Goal: Information Seeking & Learning: Find specific fact

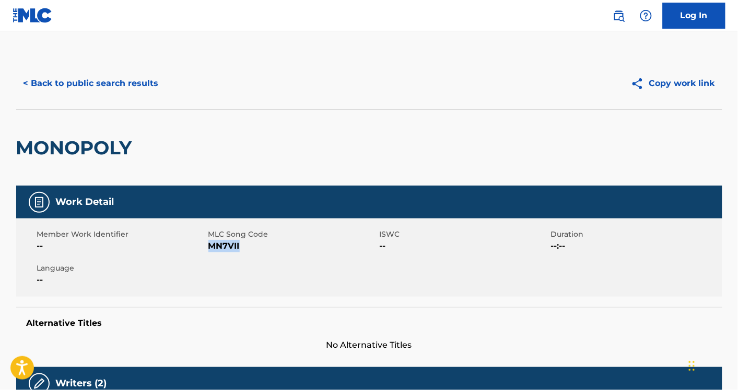
drag, startPoint x: 101, startPoint y: 79, endPoint x: 102, endPoint y: 72, distance: 6.9
click at [102, 72] on button "< Back to public search results" at bounding box center [91, 83] width 150 height 26
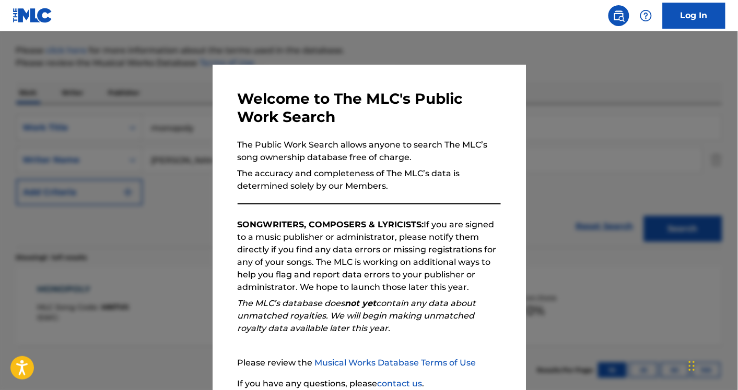
scroll to position [87, 0]
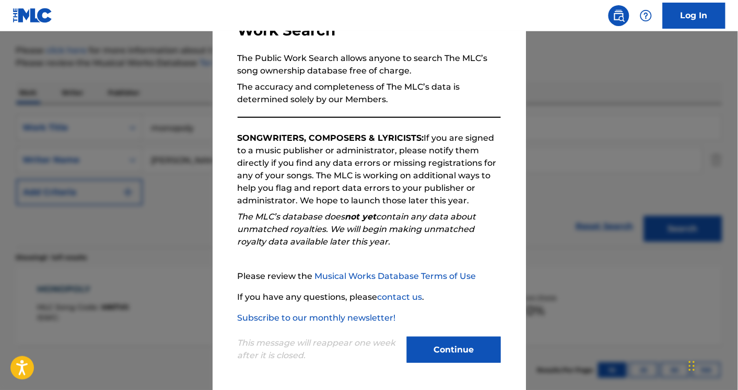
click at [481, 353] on button "Continue" at bounding box center [454, 350] width 94 height 26
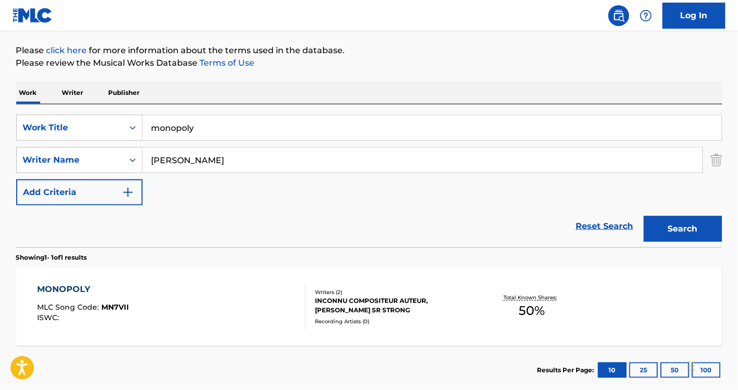
click at [182, 136] on input "monopoly" at bounding box center [432, 127] width 579 height 25
type input "drugs"
click at [188, 158] on input "[PERSON_NAME]" at bounding box center [423, 160] width 560 height 25
paste input "[PERSON_NAME] [PERSON_NAME]"
drag, startPoint x: 217, startPoint y: 162, endPoint x: 366, endPoint y: 163, distance: 148.8
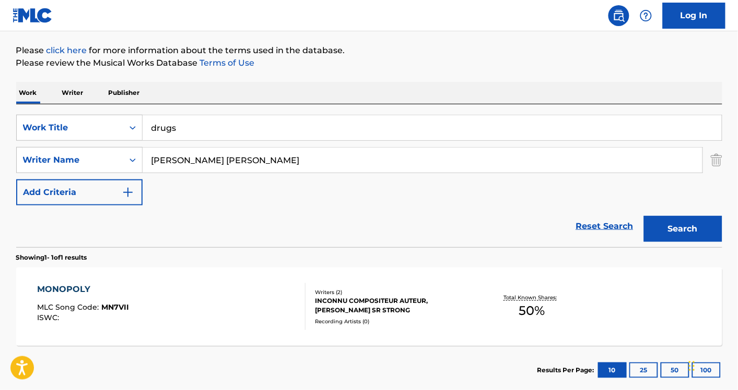
click at [366, 163] on input "[PERSON_NAME] [PERSON_NAME]" at bounding box center [423, 160] width 560 height 25
click at [644, 216] on button "Search" at bounding box center [683, 229] width 78 height 26
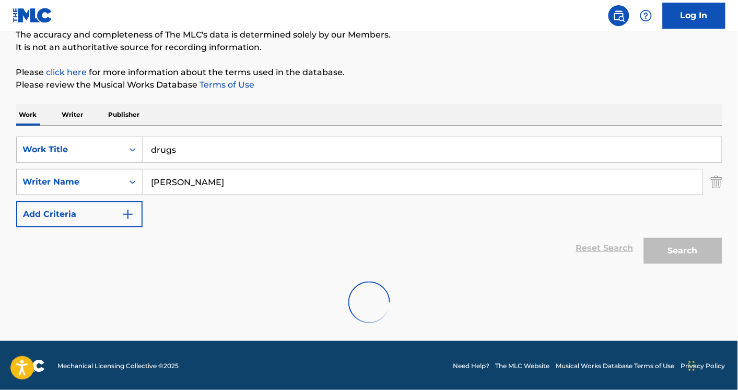
scroll to position [63, 0]
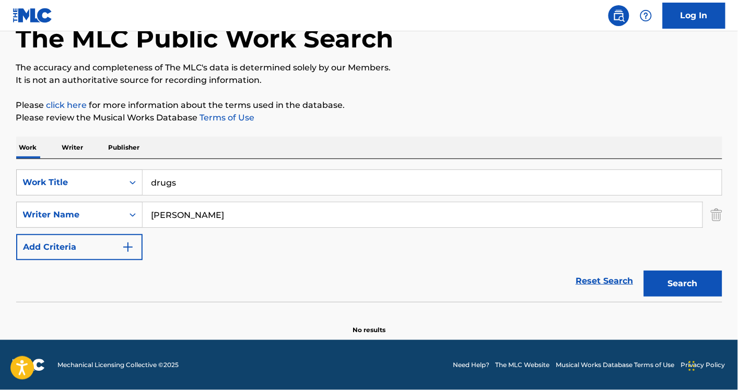
paste input "[PERSON_NAME]"
click at [644, 271] on button "Search" at bounding box center [683, 284] width 78 height 26
paste input "[PERSON_NAME]"
type input "[PERSON_NAME]"
click at [644, 271] on button "Search" at bounding box center [683, 284] width 78 height 26
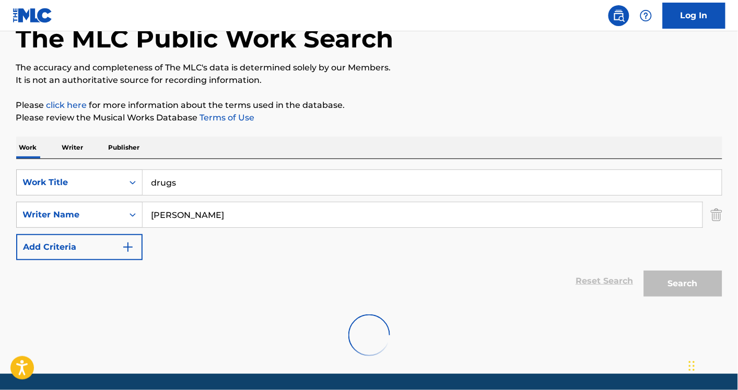
scroll to position [96, 0]
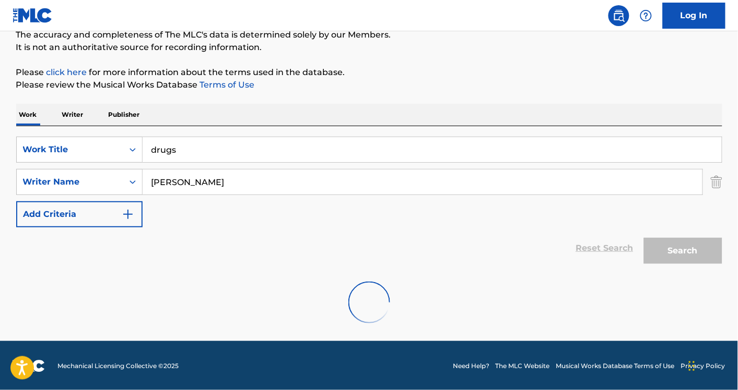
click at [241, 171] on input "[PERSON_NAME]" at bounding box center [423, 182] width 560 height 25
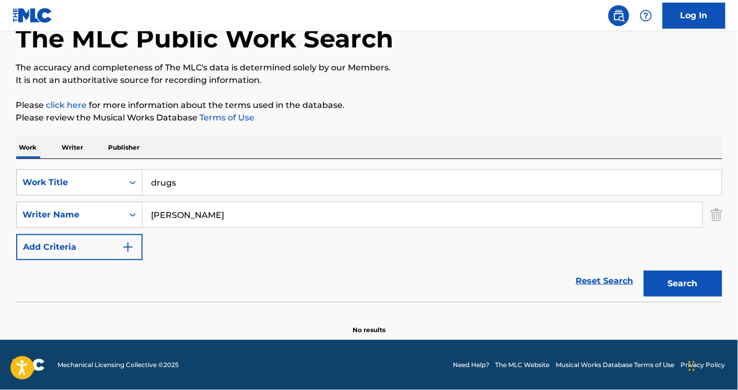
scroll to position [63, 0]
